Goal: Task Accomplishment & Management: Manage account settings

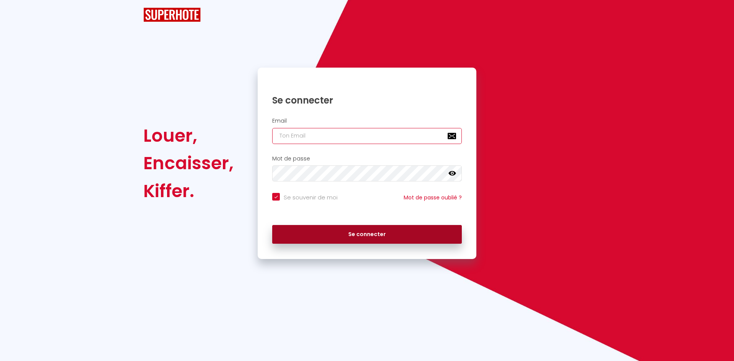
type input "[EMAIL_ADDRESS][DOMAIN_NAME]"
click at [369, 229] on button "Se connecter" at bounding box center [367, 234] width 190 height 19
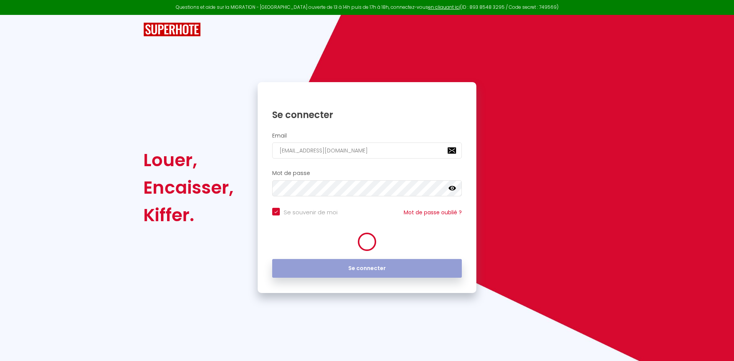
checkbox input "true"
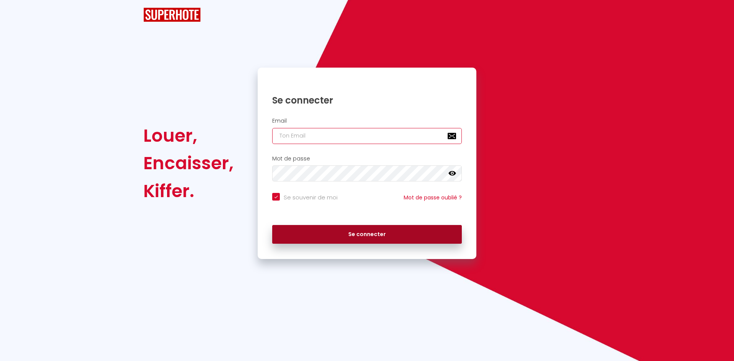
type input "[EMAIL_ADDRESS][DOMAIN_NAME]"
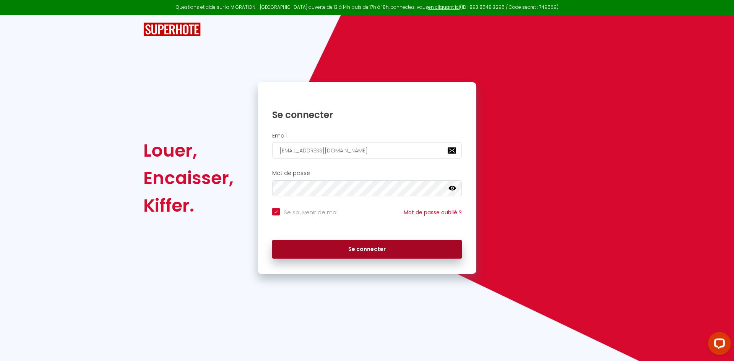
click at [374, 245] on button "Se connecter" at bounding box center [367, 249] width 190 height 19
checkbox input "true"
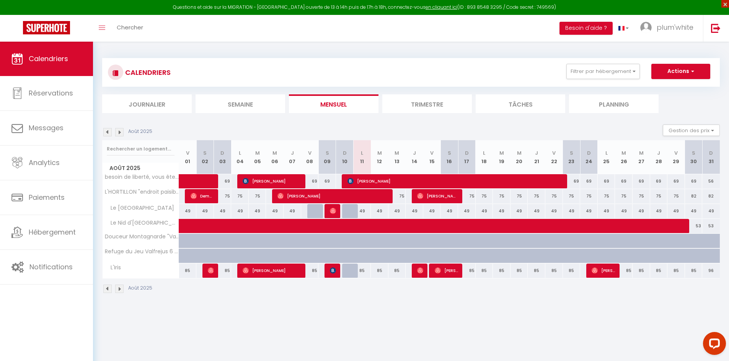
click at [724, 2] on span "×" at bounding box center [725, 4] width 8 height 8
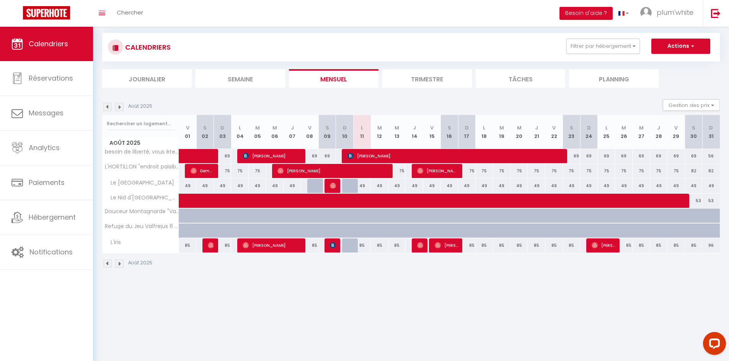
scroll to position [27, 0]
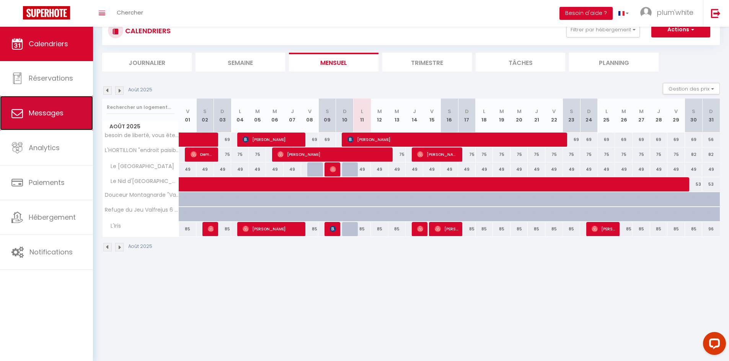
click at [53, 114] on span "Messages" at bounding box center [46, 113] width 35 height 10
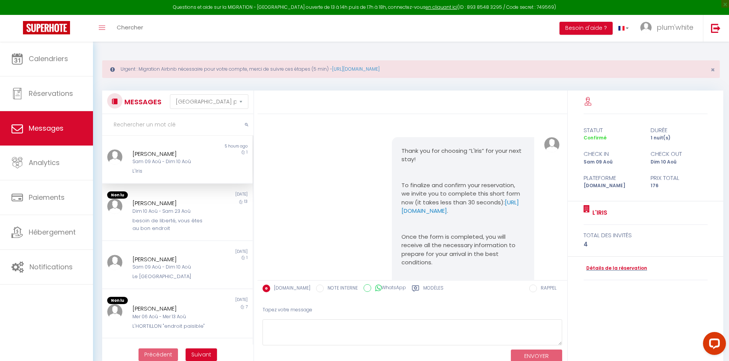
scroll to position [2793, 0]
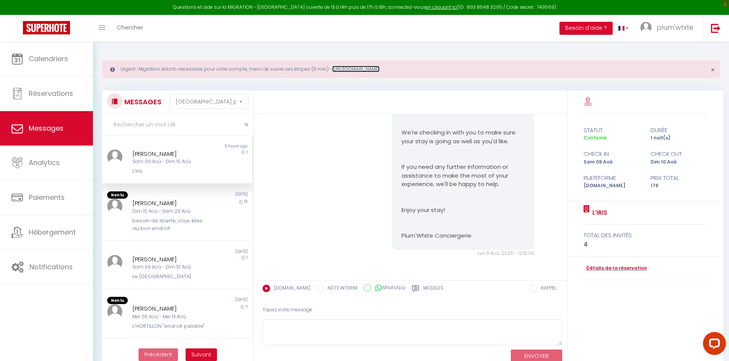
click at [379, 68] on link "[URL][DOMAIN_NAME]" at bounding box center [355, 69] width 47 height 7
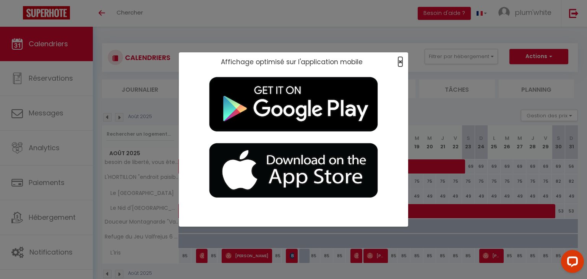
click at [399, 61] on span "×" at bounding box center [400, 62] width 4 height 10
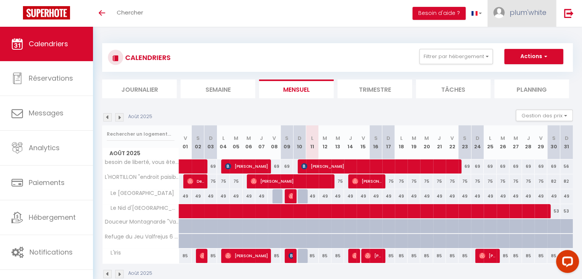
click at [523, 12] on span "plum'white" at bounding box center [527, 13] width 37 height 10
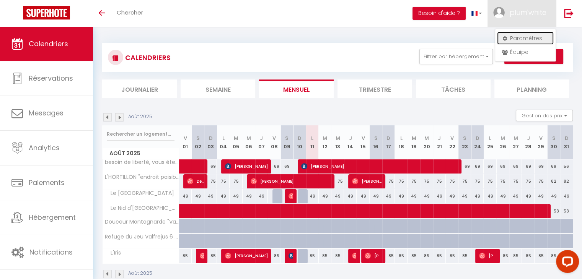
click at [529, 37] on link "Paramètres" at bounding box center [525, 38] width 57 height 13
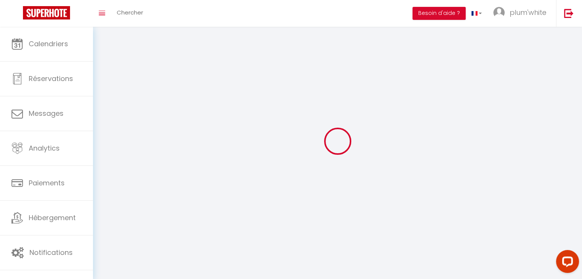
select select "28"
type input "8q8w4HNMyHaFc6u4M7ORlKIku"
type input "VdoOXlyUeqsK9wnGk5jof8SHq"
type input "https://app.superhote.com/#/get-available-rentals/VdoOXlyUeqsK9wnGk5jof8SHq"
select select "fr"
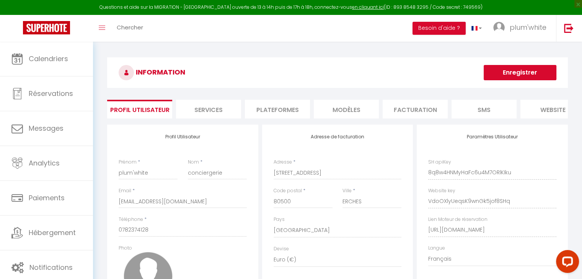
click at [273, 109] on li "Plateformes" at bounding box center [277, 109] width 65 height 19
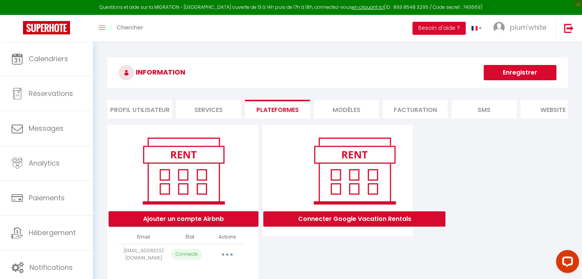
click at [199, 226] on button "Ajouter un compte Airbnb" at bounding box center [184, 218] width 150 height 15
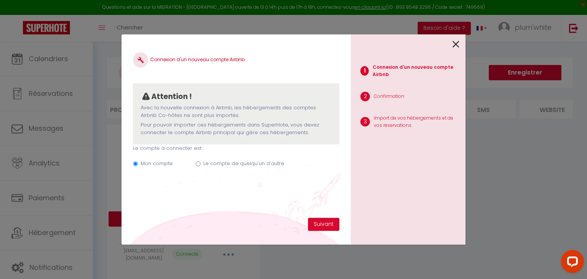
click at [198, 165] on input "Le compte de quelqu'un d'autre" at bounding box center [198, 163] width 5 height 5
radio input "true"
radio input "false"
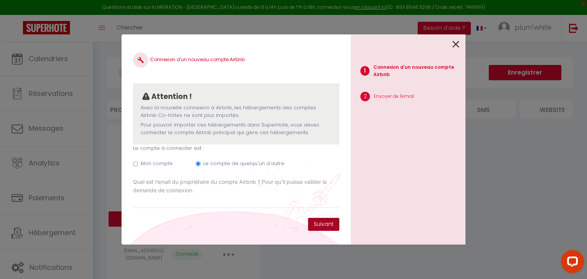
click at [328, 221] on button "Suivant" at bounding box center [323, 224] width 31 height 13
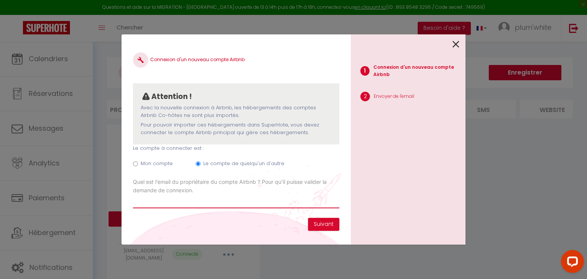
click at [143, 201] on input "Email connexion Airbnb" at bounding box center [236, 202] width 207 height 14
click at [180, 198] on input "Email connexion Airbnb" at bounding box center [236, 202] width 207 height 14
type input "m"
click at [159, 200] on input "kangmeni@" at bounding box center [236, 202] width 207 height 14
click at [181, 200] on input "kangmenim@" at bounding box center [236, 202] width 207 height 14
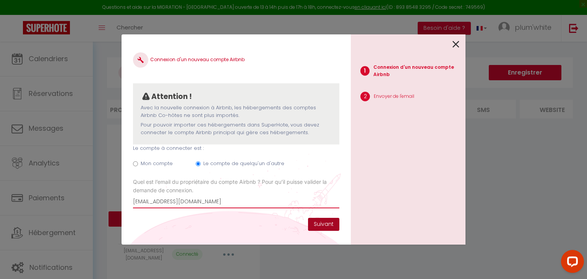
type input "kangmenim@yahoo.fr"
click at [321, 226] on button "Suivant" at bounding box center [323, 224] width 31 height 13
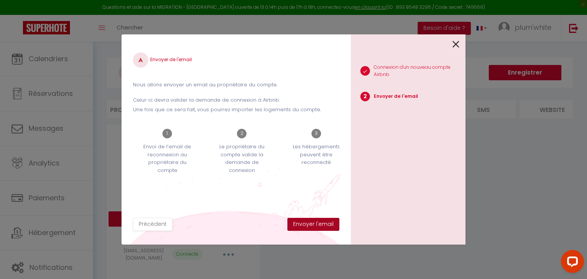
click at [303, 224] on button "Envoyer l'email" at bounding box center [314, 224] width 52 height 13
